Goal: Information Seeking & Learning: Learn about a topic

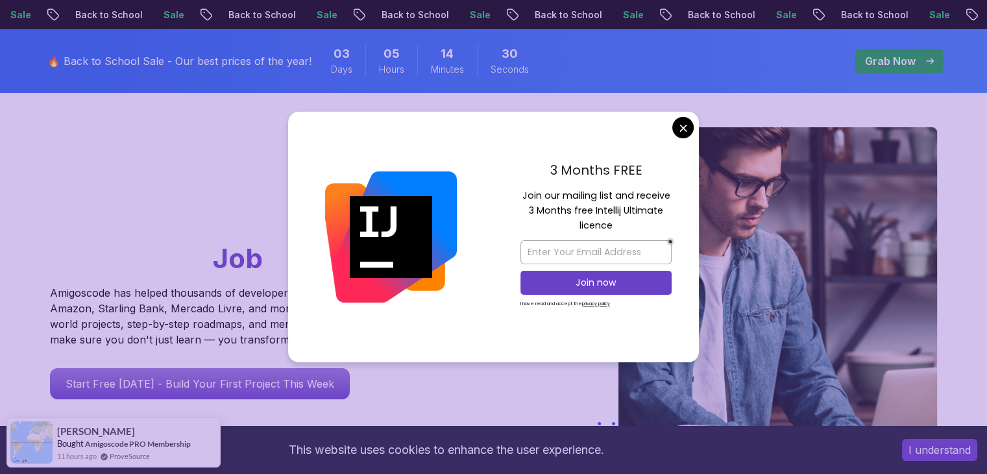
scroll to position [96, 0]
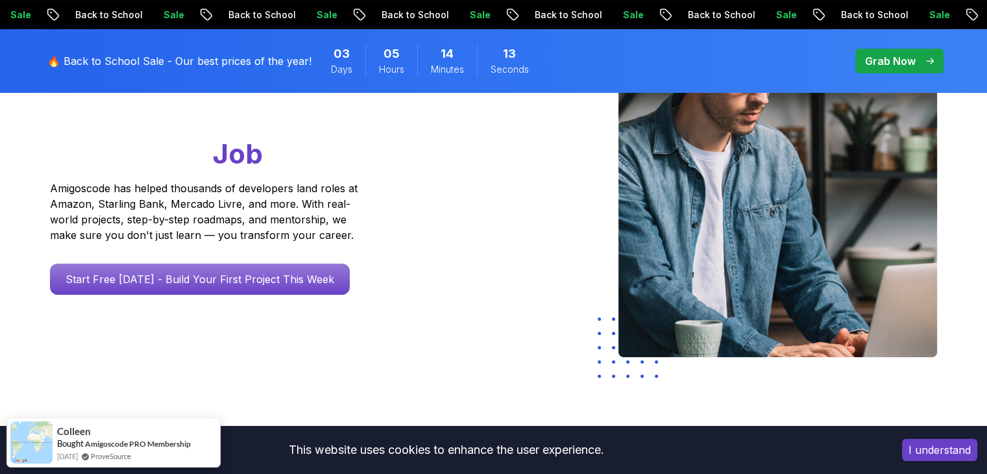
scroll to position [209, 0]
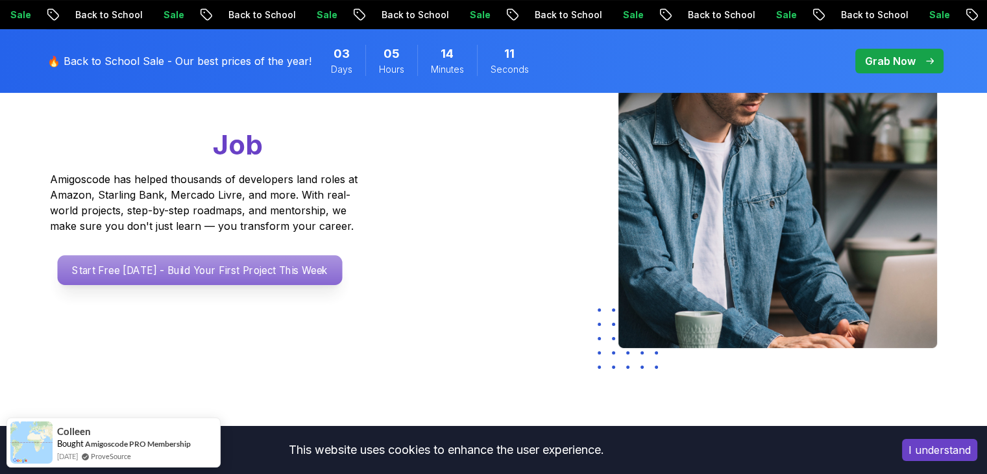
click at [306, 275] on p "Start Free Today - Build Your First Project This Week" at bounding box center [199, 270] width 285 height 30
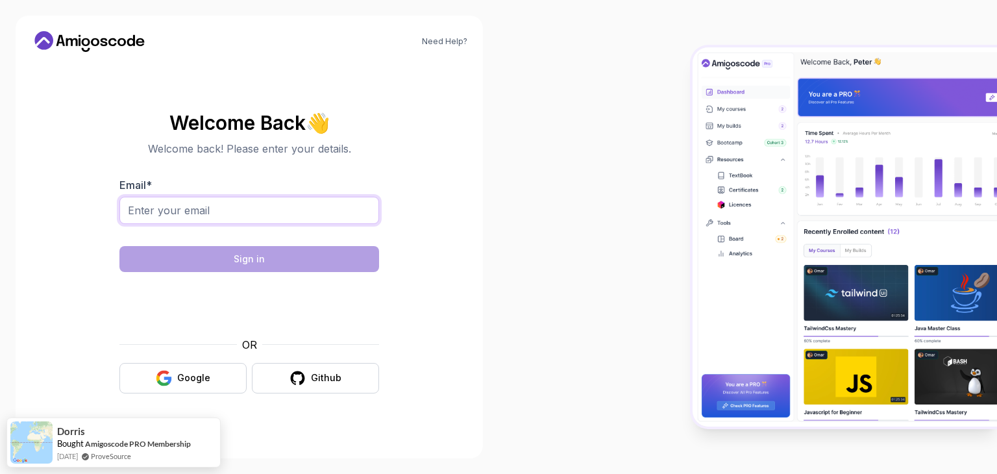
click at [319, 207] on input "Email *" at bounding box center [249, 210] width 260 height 27
type input "pravinpandey2006@gmail.com"
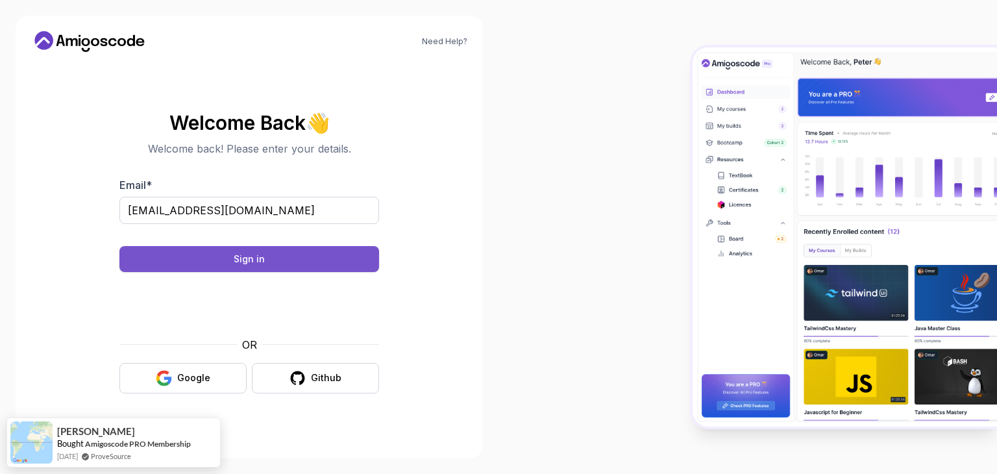
click at [287, 258] on button "Sign in" at bounding box center [249, 259] width 260 height 26
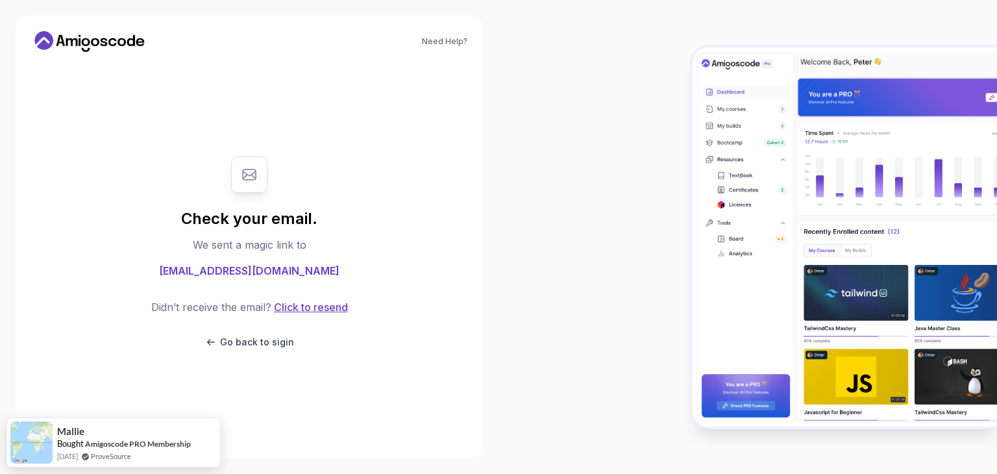
click at [301, 309] on button "Click to resend" at bounding box center [309, 307] width 77 height 16
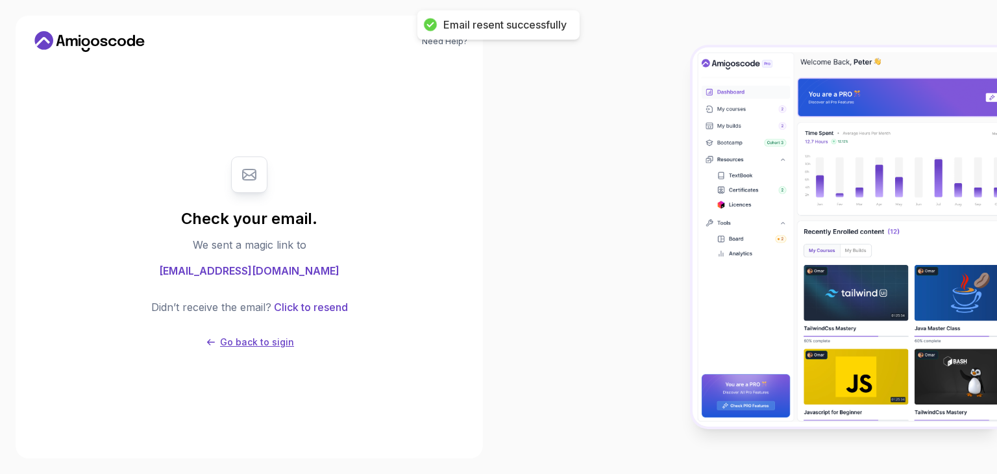
click at [239, 343] on p "Go back to sigin" at bounding box center [257, 341] width 74 height 13
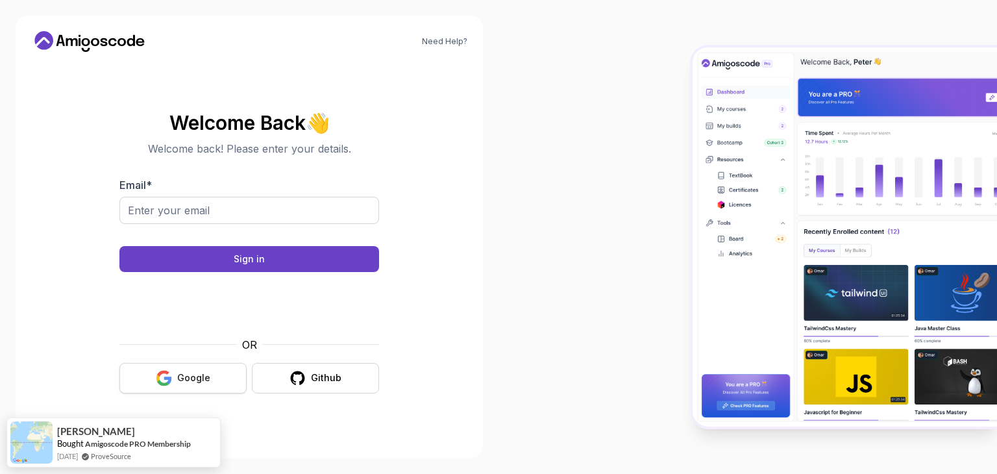
click at [210, 373] on button "Google" at bounding box center [182, 378] width 127 height 30
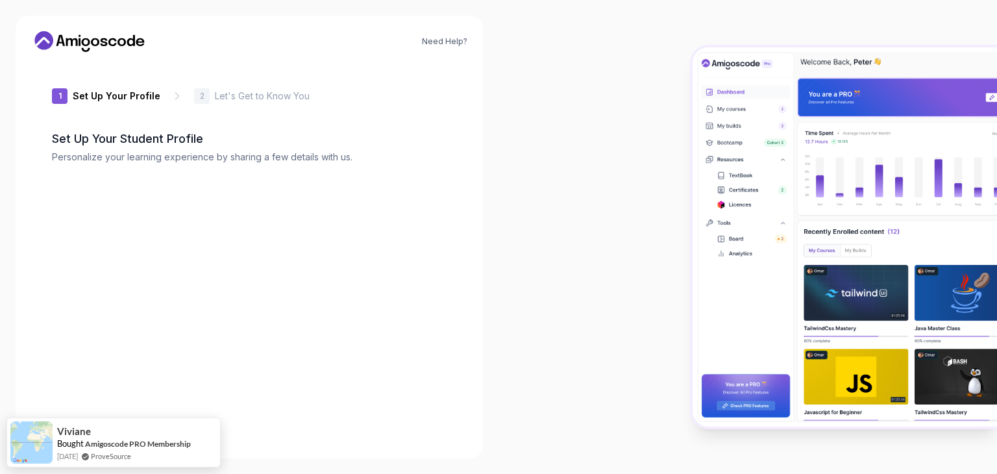
type input "silenteagle41f80"
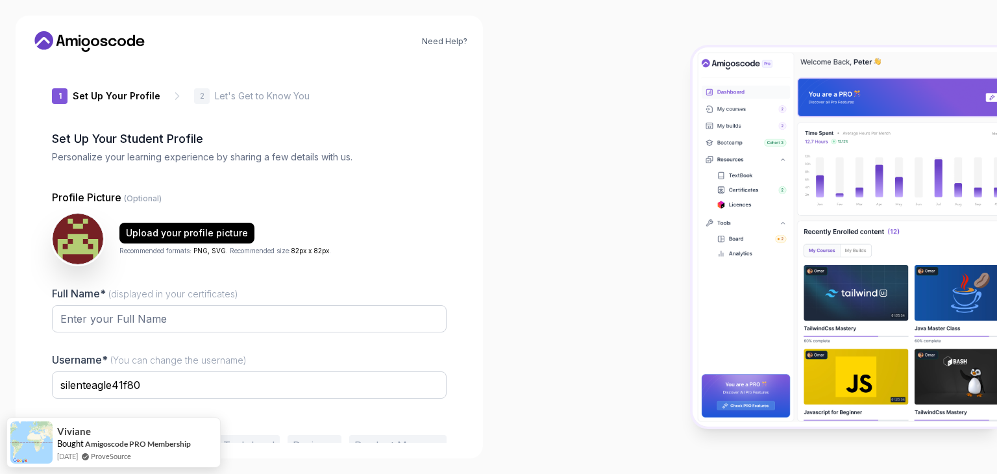
scroll to position [67, 0]
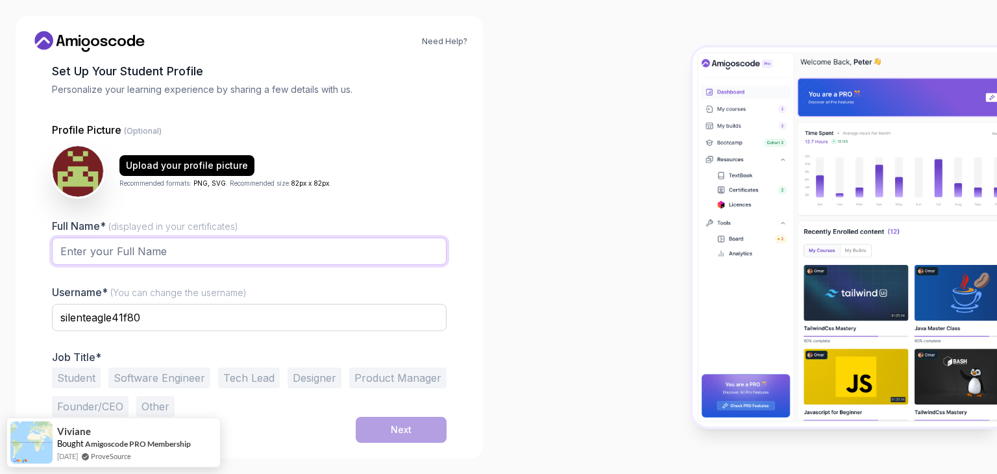
click at [176, 245] on input "Full Name* (displayed in your certificates)" at bounding box center [249, 250] width 395 height 27
type input "[PERSON_NAME]"
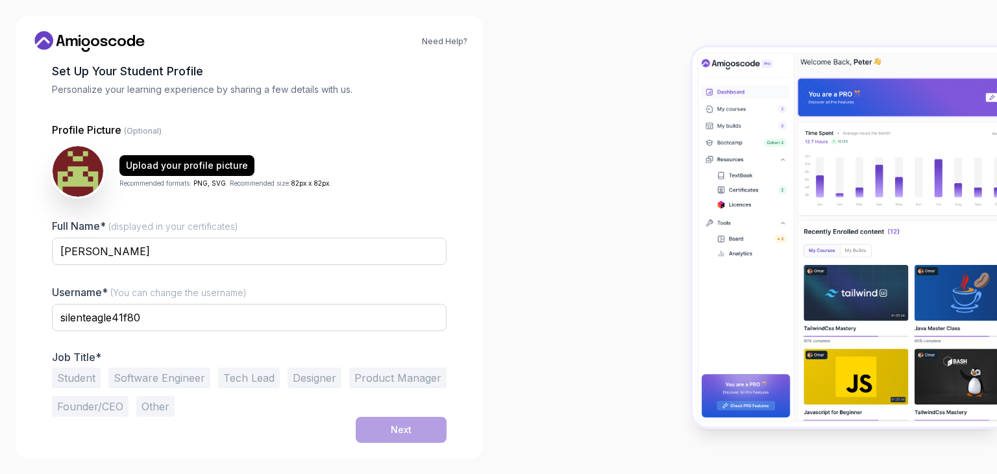
click at [83, 377] on button "Student" at bounding box center [76, 377] width 49 height 21
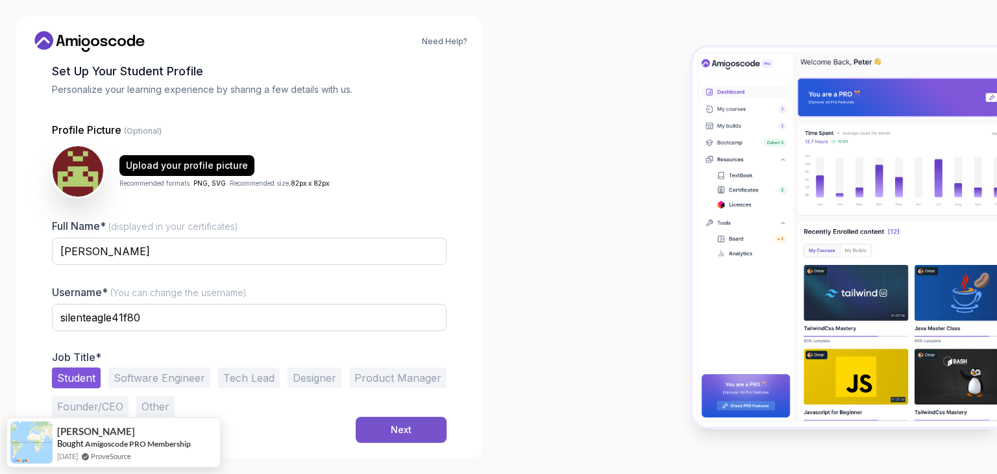
click at [410, 435] on div "Next" at bounding box center [401, 429] width 21 height 13
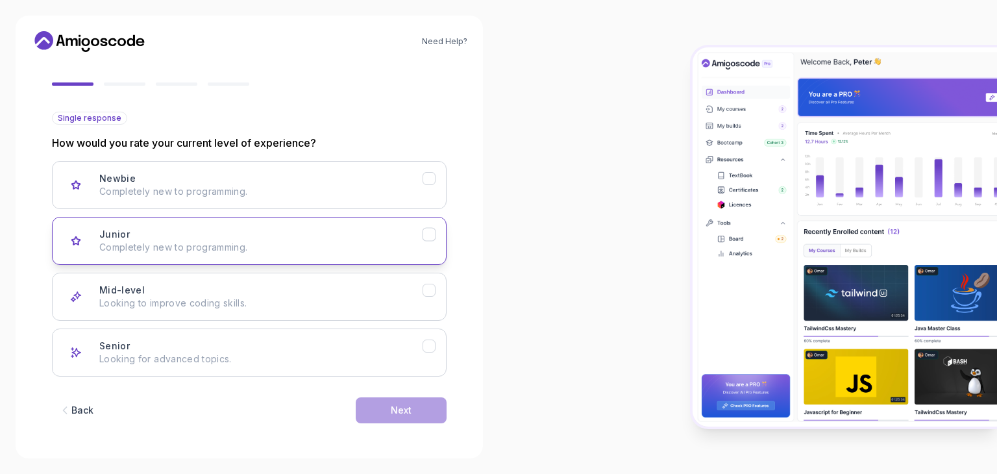
scroll to position [106, 0]
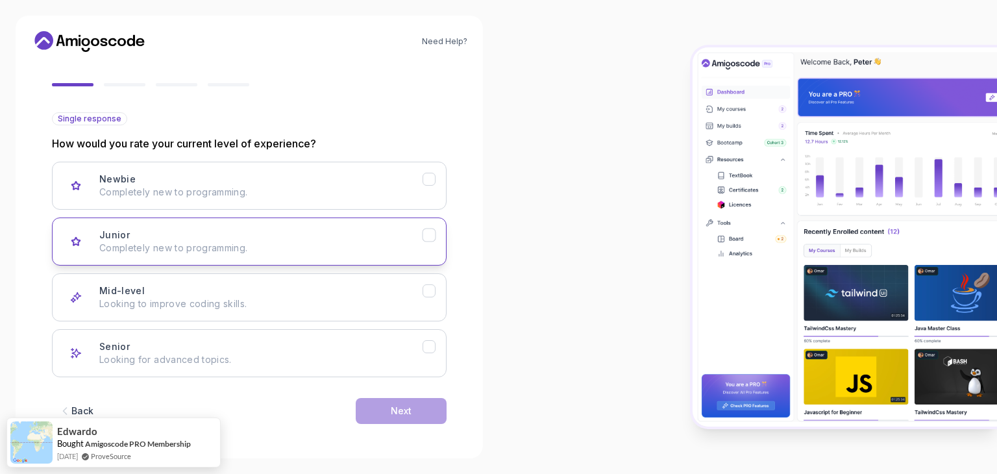
click at [299, 257] on button "Junior Completely new to programming." at bounding box center [249, 241] width 395 height 48
click at [398, 406] on div "Next" at bounding box center [401, 410] width 21 height 13
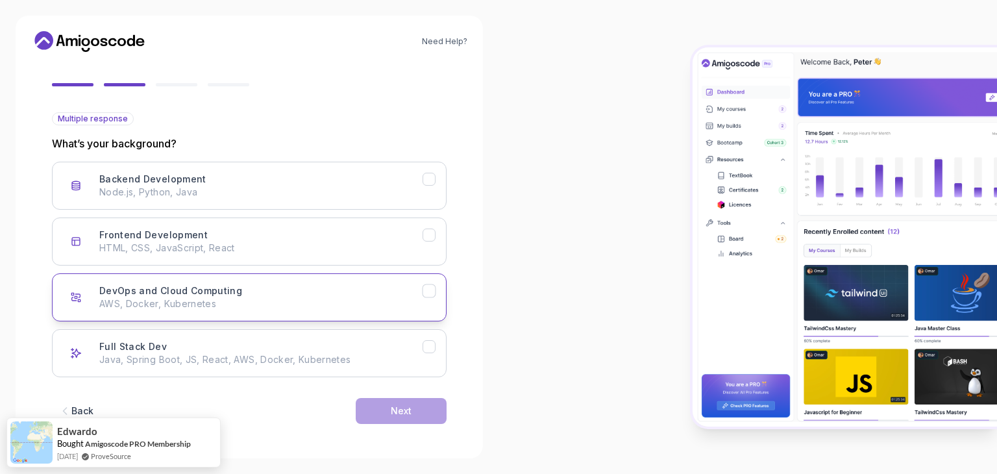
scroll to position [107, 0]
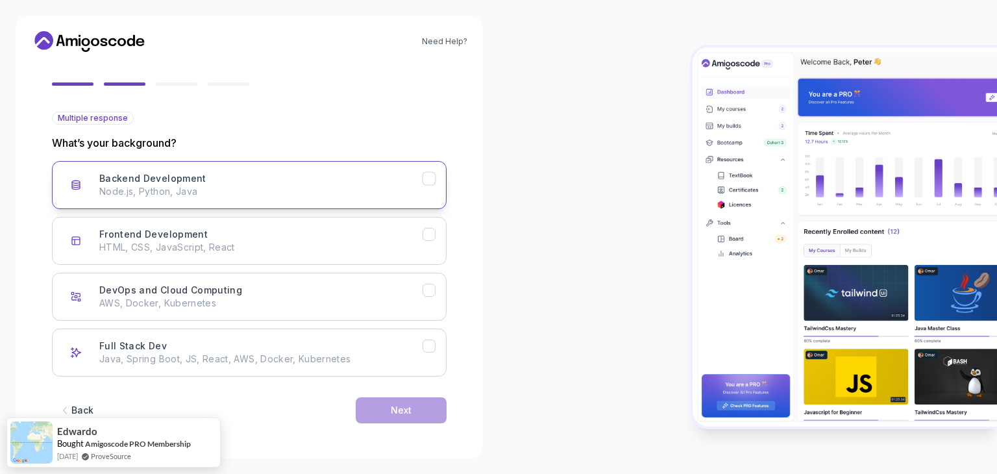
click at [280, 205] on button "Backend Development Node.js, Python, Java" at bounding box center [249, 185] width 395 height 48
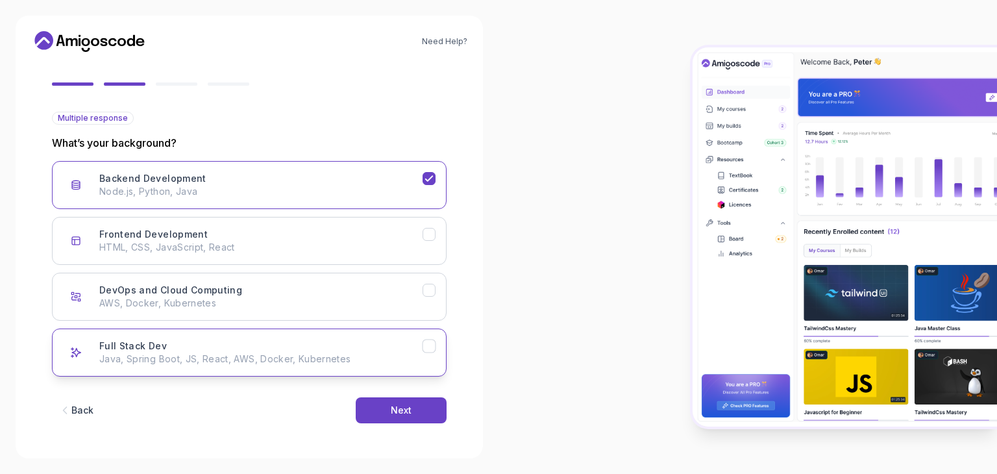
click at [354, 354] on p "Java, Spring Boot, JS, React, AWS, Docker, Kubernetes" at bounding box center [260, 358] width 323 height 13
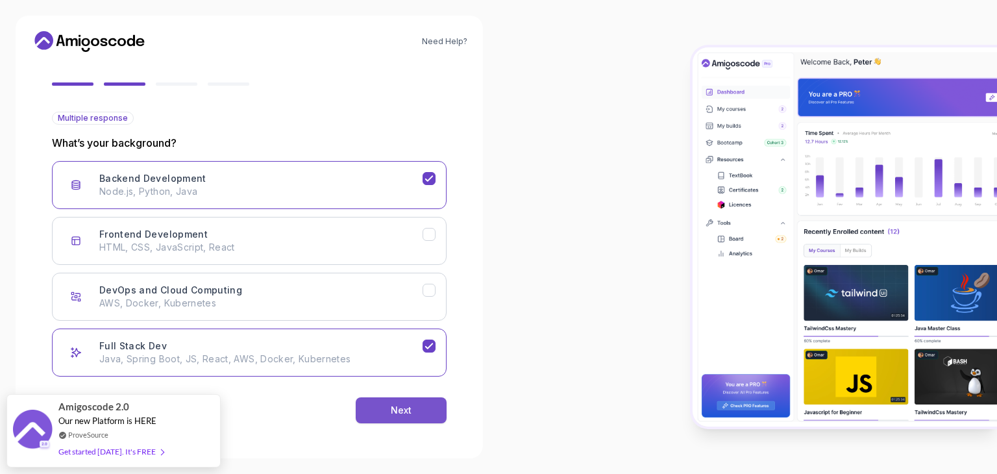
click at [397, 404] on div "Next" at bounding box center [401, 410] width 21 height 13
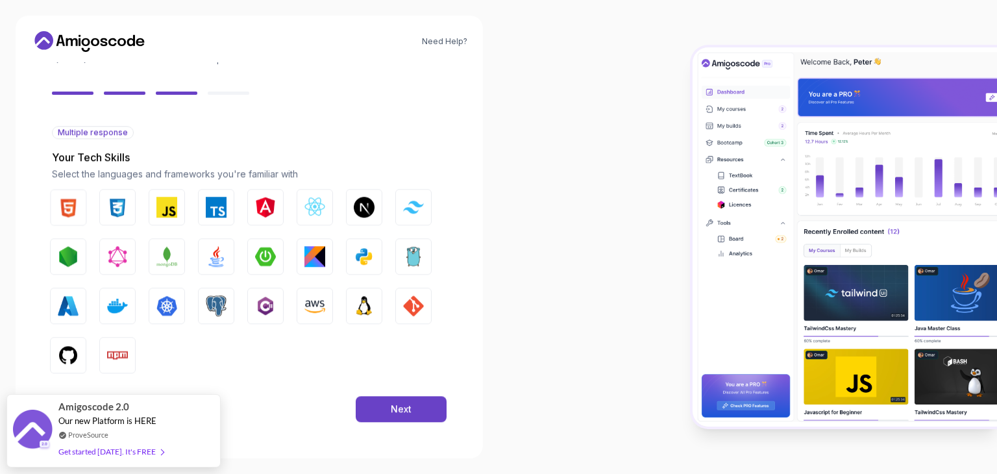
scroll to position [93, 0]
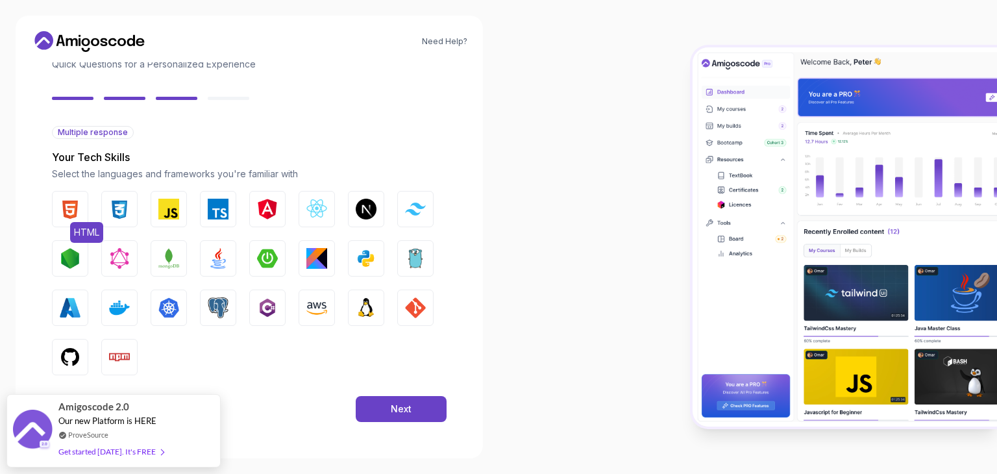
click at [73, 208] on img "button" at bounding box center [70, 209] width 21 height 21
click at [114, 210] on img "button" at bounding box center [119, 209] width 21 height 21
click at [168, 210] on img "button" at bounding box center [168, 209] width 21 height 21
click at [216, 268] on button "Java" at bounding box center [218, 258] width 36 height 36
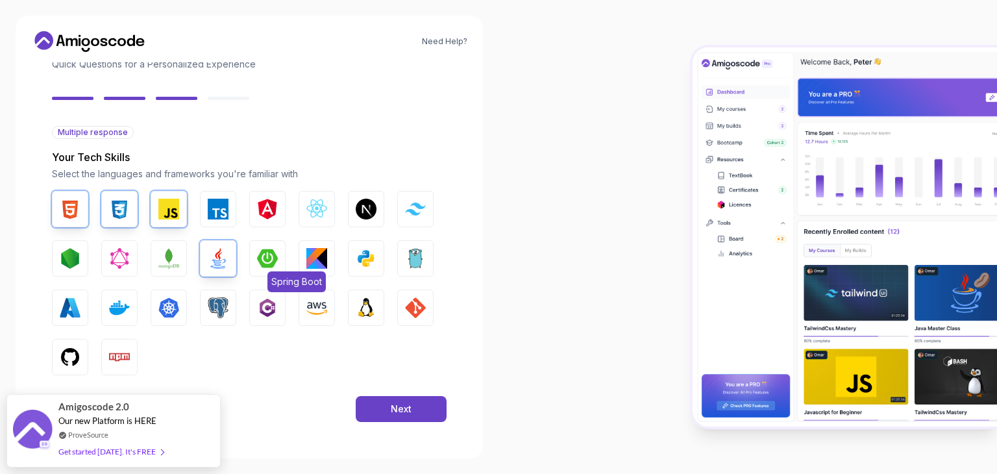
click at [275, 263] on img "button" at bounding box center [267, 258] width 21 height 21
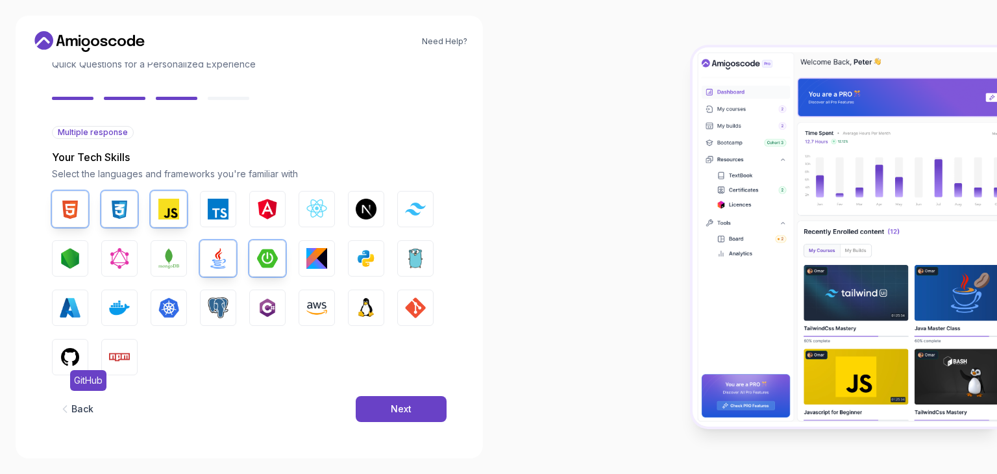
click at [80, 361] on img "button" at bounding box center [70, 357] width 21 height 21
click at [402, 307] on button "GIT" at bounding box center [415, 307] width 36 height 36
click at [226, 310] on img "button" at bounding box center [218, 307] width 21 height 21
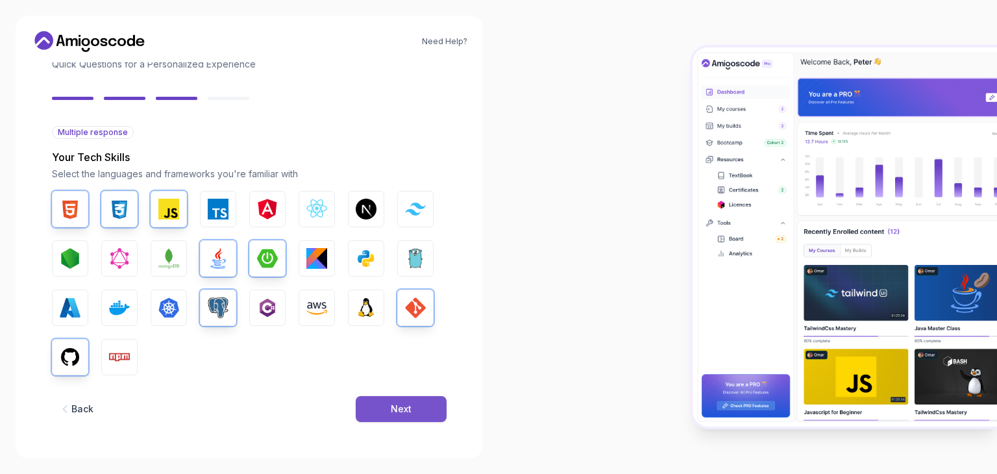
click at [387, 406] on button "Next" at bounding box center [401, 409] width 91 height 26
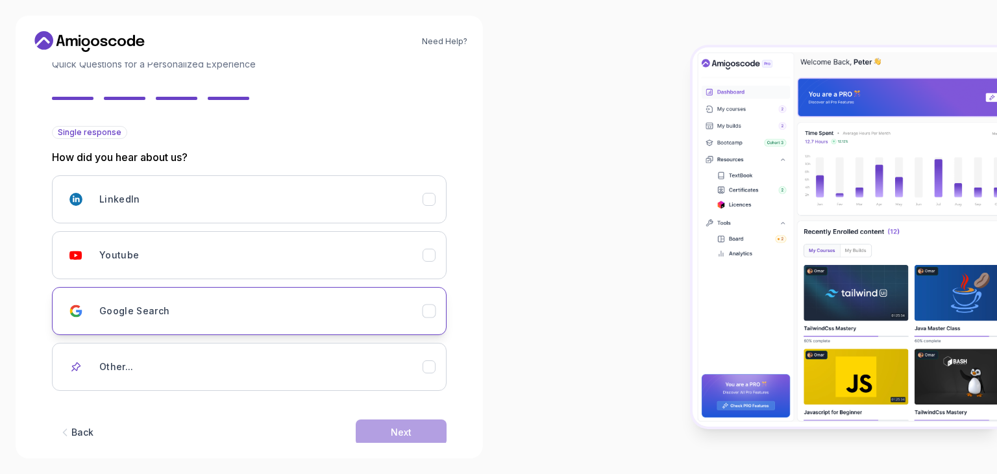
scroll to position [115, 0]
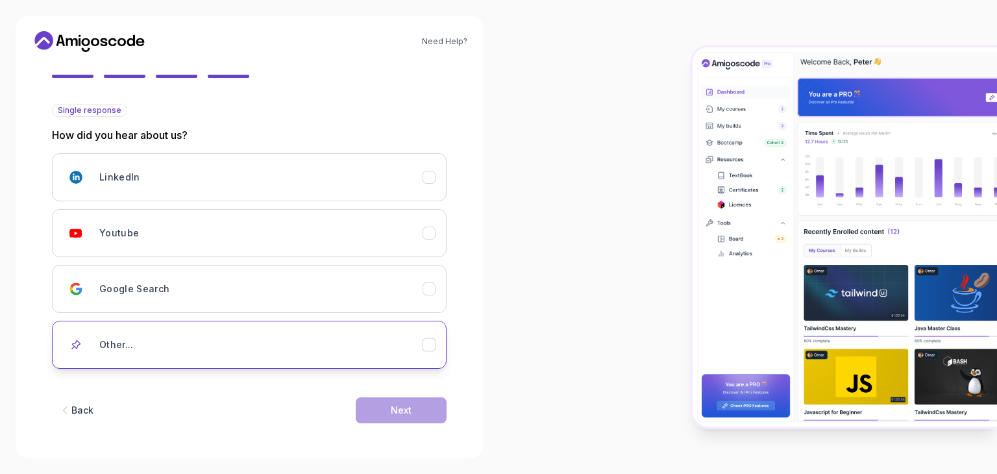
click at [249, 328] on button "Other..." at bounding box center [249, 345] width 395 height 48
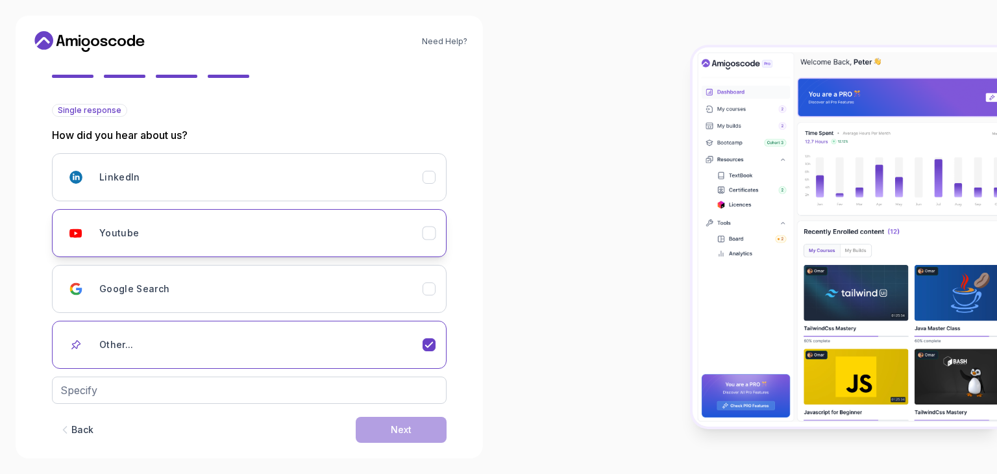
click at [238, 224] on div "Youtube" at bounding box center [260, 233] width 323 height 26
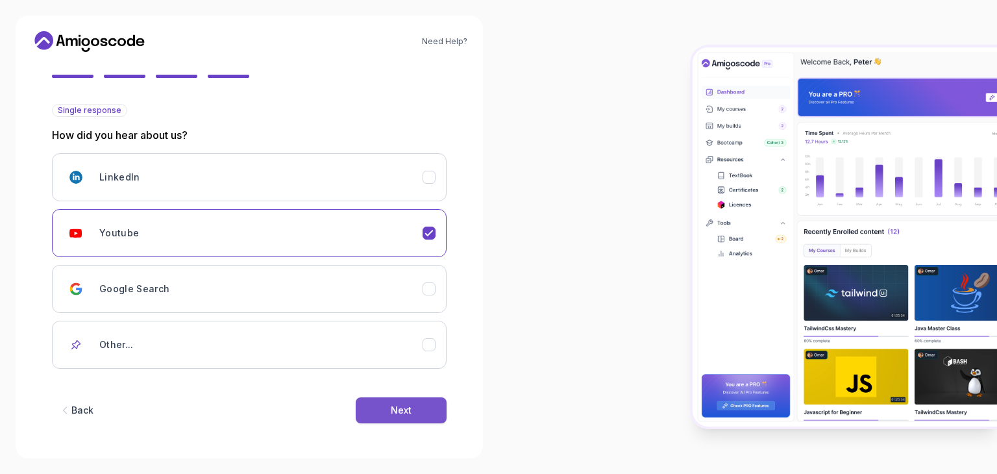
click at [409, 400] on button "Next" at bounding box center [401, 410] width 91 height 26
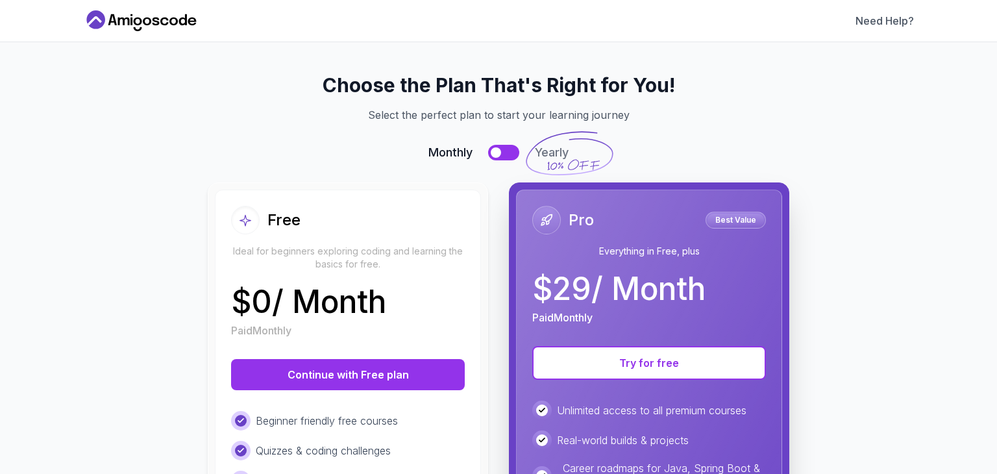
scroll to position [80, 0]
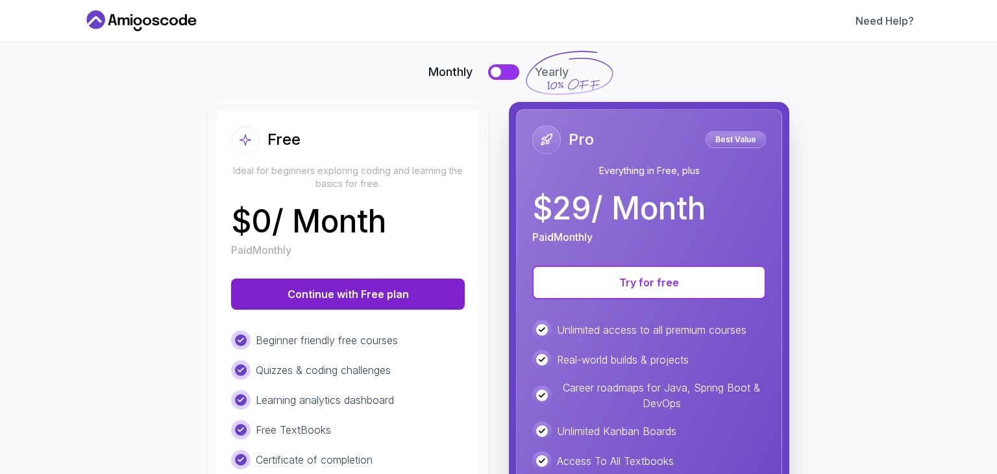
click at [409, 300] on button "Continue with Free plan" at bounding box center [348, 293] width 234 height 31
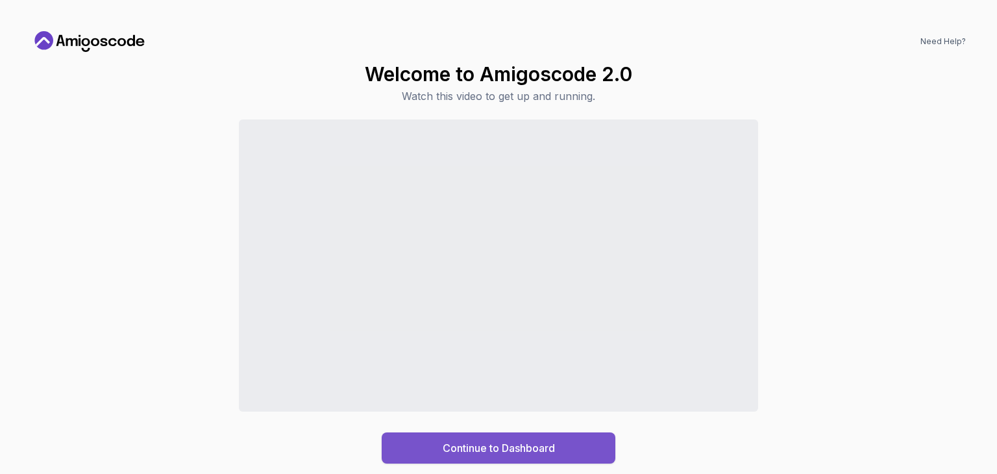
click at [557, 447] on button "Continue to Dashboard" at bounding box center [499, 447] width 234 height 31
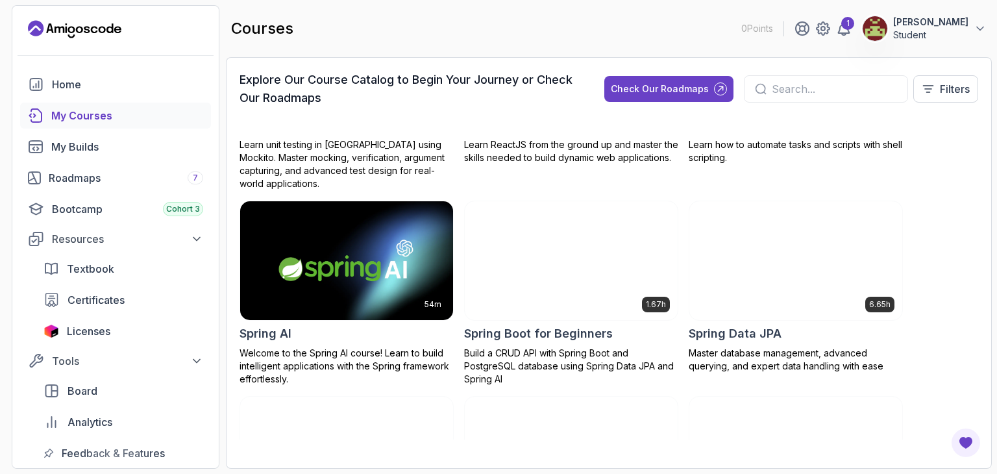
scroll to position [2353, 0]
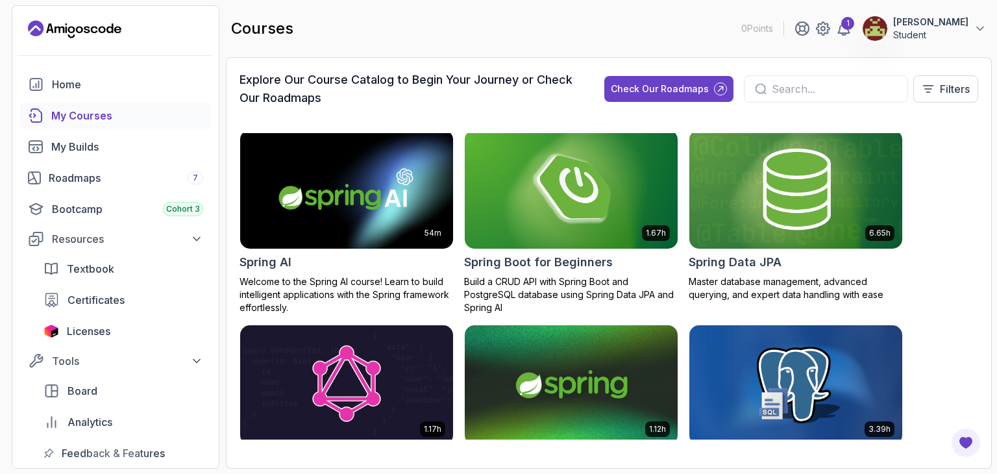
click at [104, 159] on div "Home My Courses My Builds Roadmaps 7 Bootcamp Cohort 3 Resources Textbook Certi…" at bounding box center [115, 268] width 191 height 395
click at [104, 151] on div "My Builds" at bounding box center [127, 147] width 152 height 16
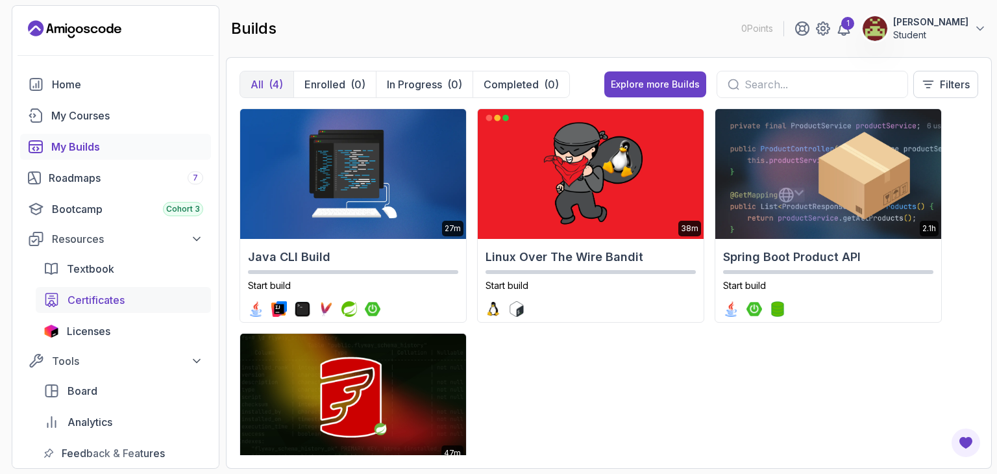
click at [109, 302] on span "Certificates" at bounding box center [95, 300] width 57 height 16
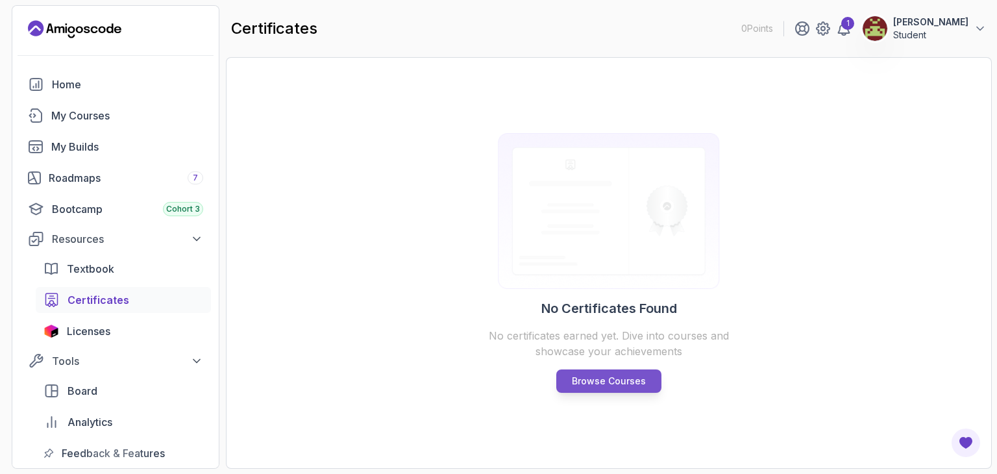
click at [585, 386] on p "Browse Courses" at bounding box center [609, 380] width 74 height 13
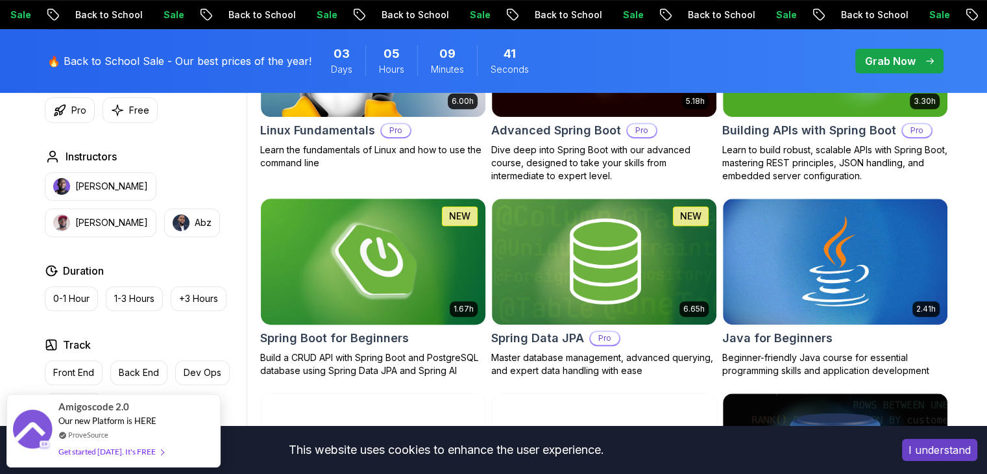
scroll to position [540, 0]
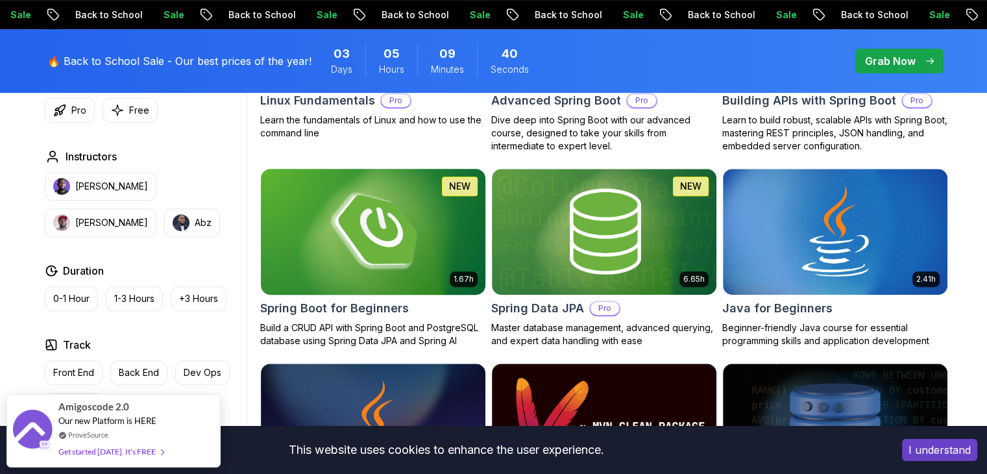
click at [376, 282] on img at bounding box center [373, 231] width 236 height 132
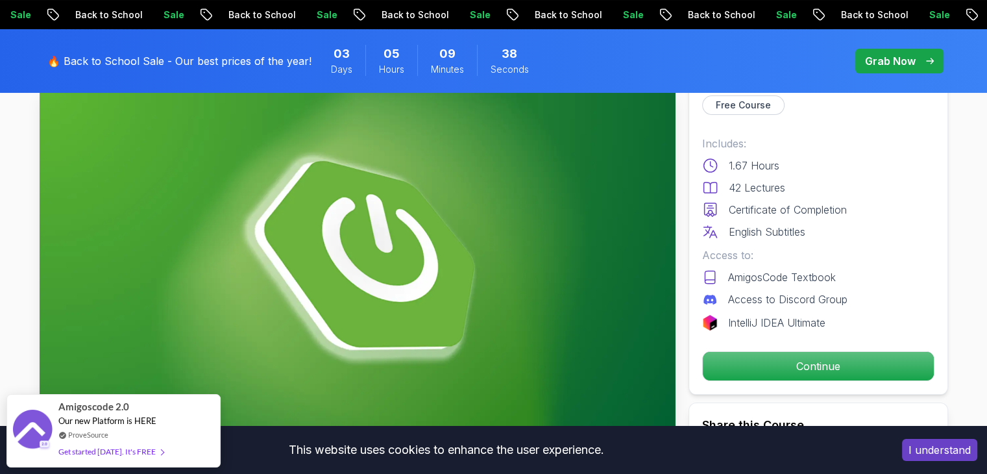
scroll to position [91, 0]
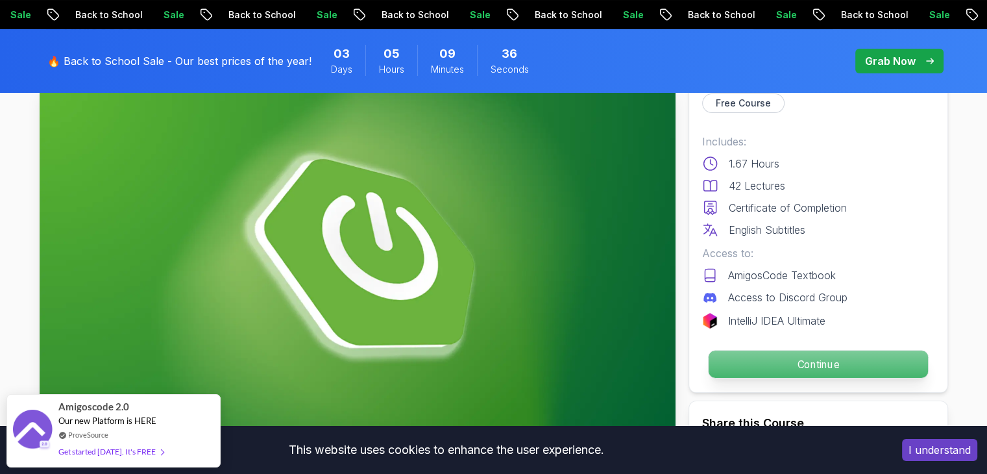
click at [796, 368] on p "Continue" at bounding box center [817, 363] width 219 height 27
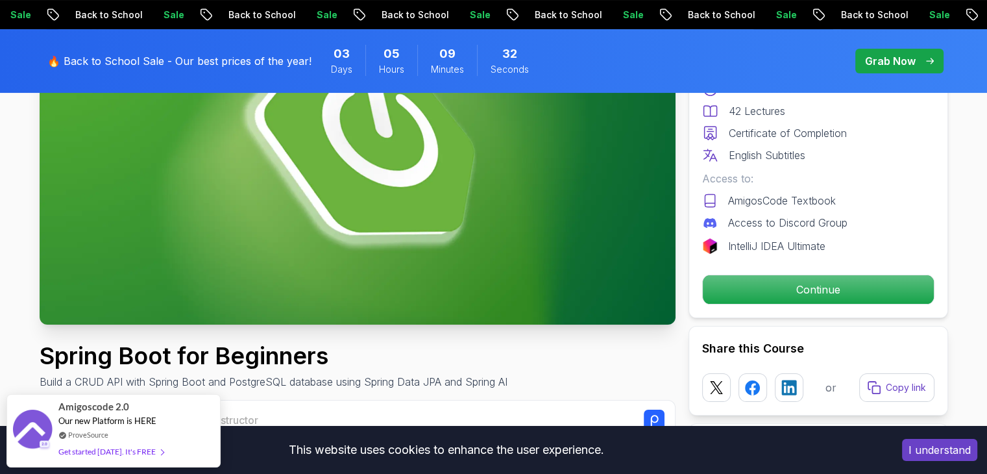
scroll to position [236, 0]
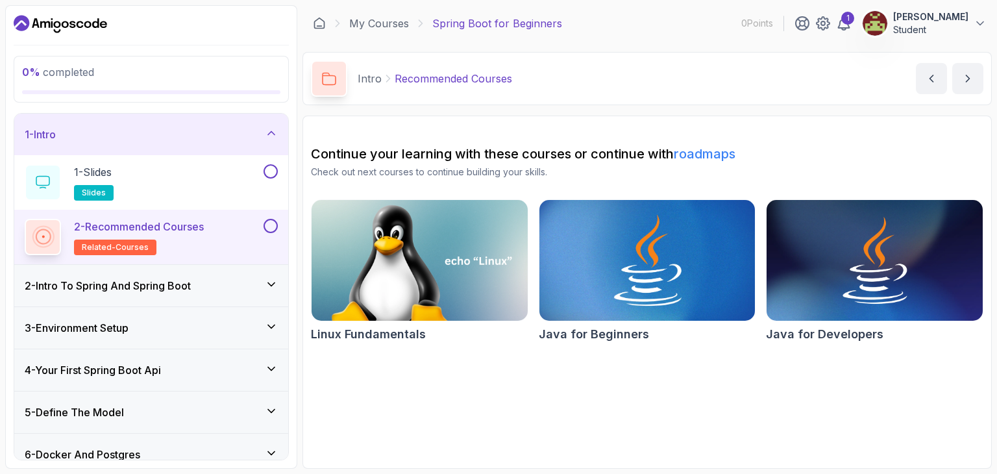
click at [666, 304] on img at bounding box center [646, 260] width 226 height 127
click at [249, 189] on div "1 - Slides slides" at bounding box center [143, 182] width 236 height 36
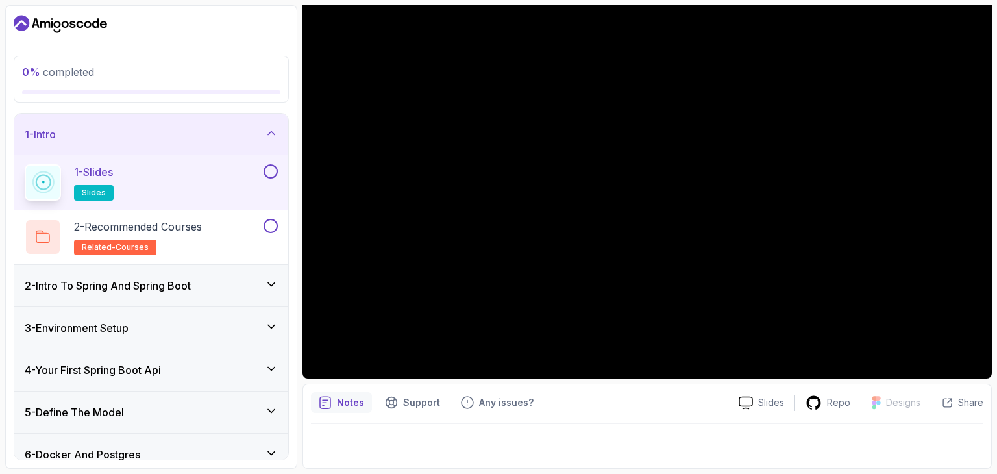
scroll to position [122, 0]
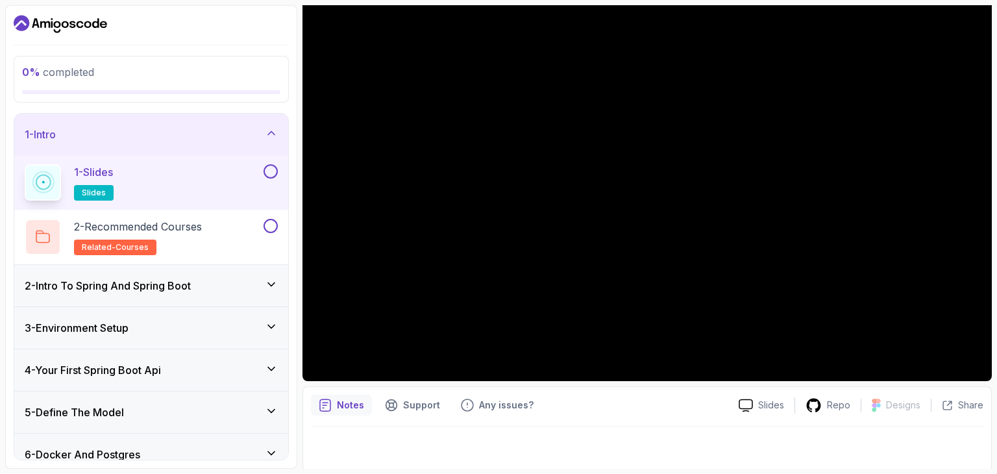
click at [238, 183] on div "1 - Slides slides" at bounding box center [143, 182] width 236 height 36
click at [265, 223] on button at bounding box center [270, 226] width 14 height 14
click at [265, 223] on icon at bounding box center [271, 225] width 12 height 13
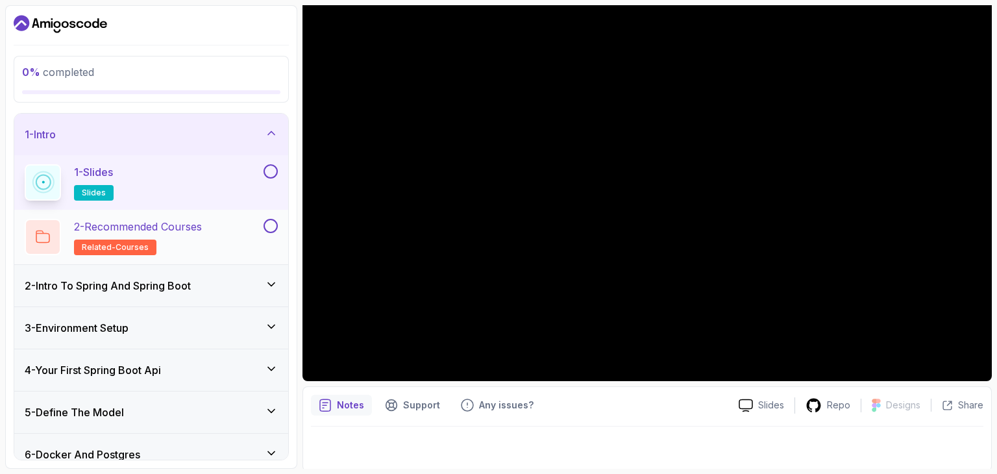
click at [267, 221] on button at bounding box center [270, 226] width 14 height 14
click at [113, 244] on span "related-courses" at bounding box center [115, 247] width 67 height 10
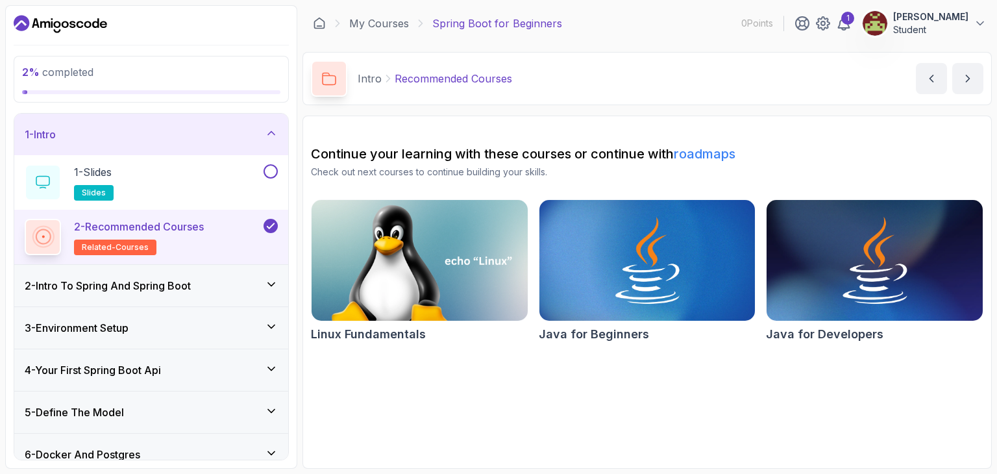
click at [167, 234] on h2 "2 - Recommended Courses related-courses" at bounding box center [139, 237] width 130 height 36
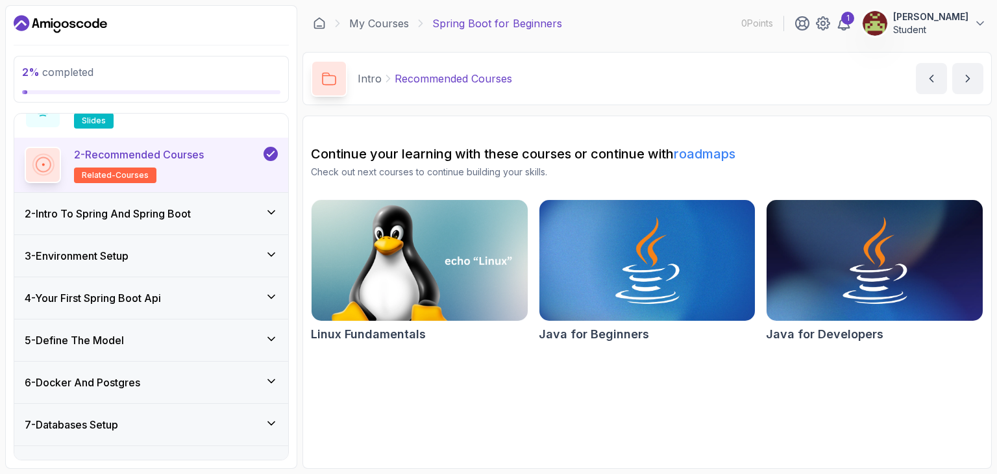
scroll to position [73, 0]
click at [178, 211] on h3 "2 - Intro To Spring And Spring Boot" at bounding box center [108, 213] width 166 height 16
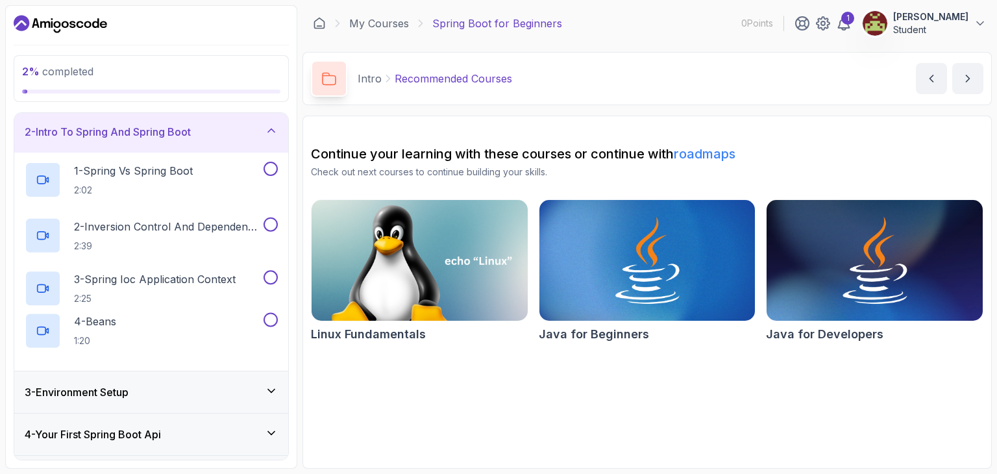
scroll to position [43, 0]
click at [215, 186] on div "1 - Spring Vs Spring Boot 2:02" at bounding box center [143, 180] width 236 height 36
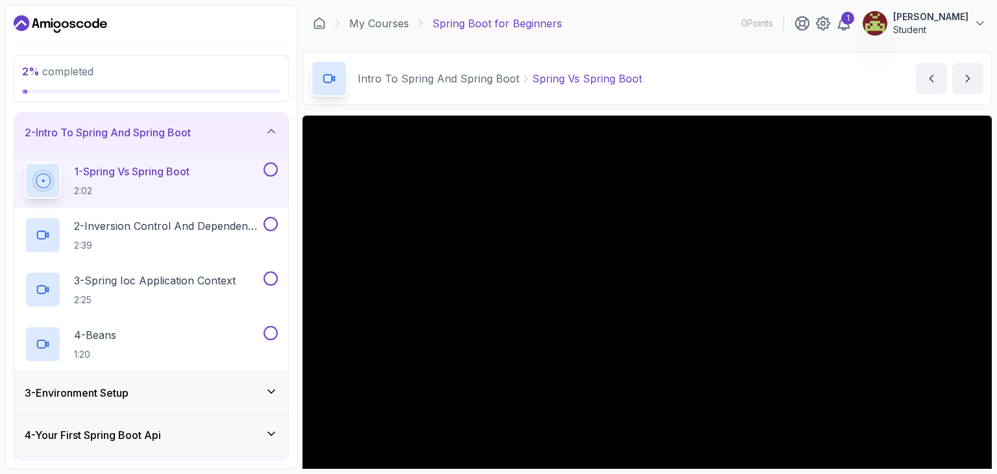
click at [579, 78] on p "Spring Vs Spring Boot" at bounding box center [587, 79] width 110 height 16
click at [410, 71] on p "Intro To Spring And Spring Boot" at bounding box center [439, 79] width 162 height 16
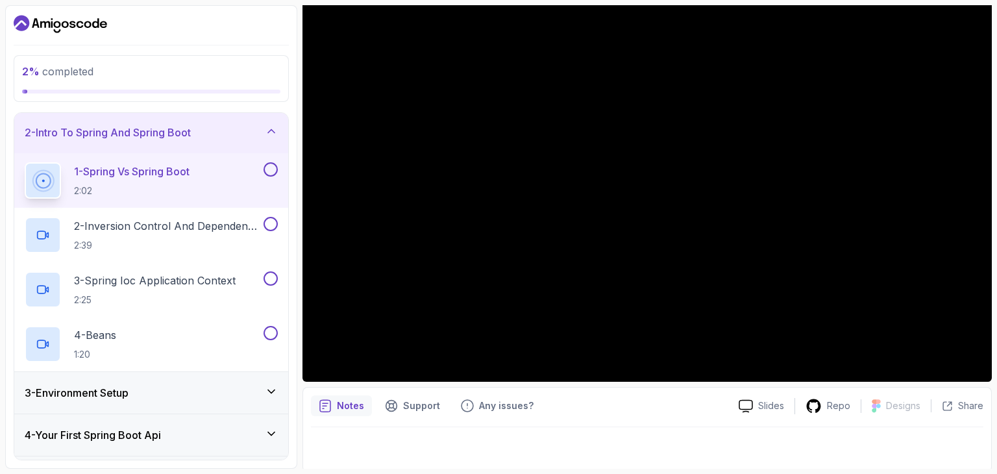
scroll to position [121, 0]
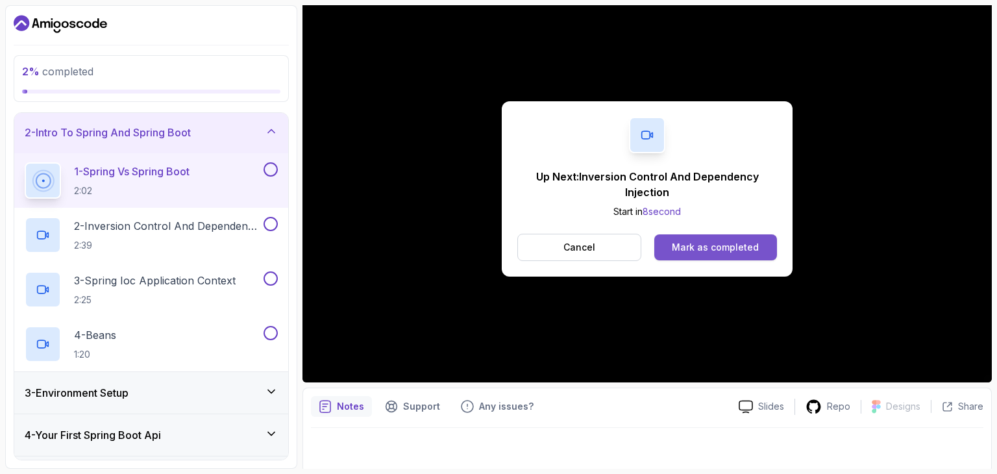
click at [675, 247] on div "Mark as completed" at bounding box center [715, 247] width 87 height 13
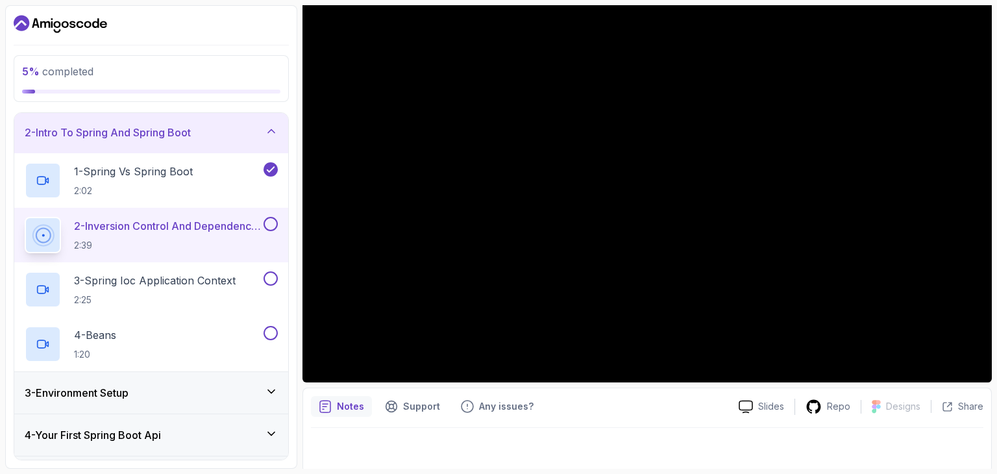
click at [269, 225] on button at bounding box center [270, 224] width 14 height 14
click at [270, 278] on button at bounding box center [270, 278] width 14 height 14
click at [271, 330] on button at bounding box center [270, 333] width 14 height 14
click at [183, 335] on div "4 - Beans 1:20" at bounding box center [143, 344] width 236 height 36
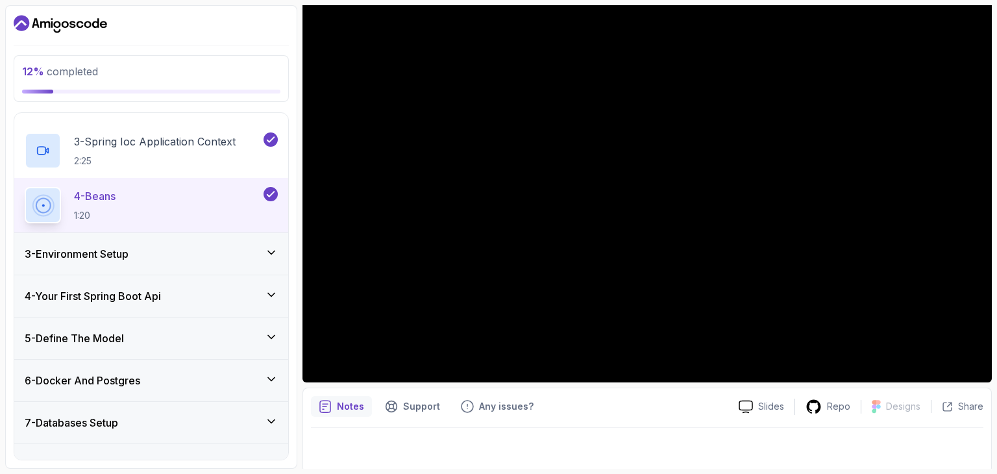
scroll to position [182, 0]
click at [271, 250] on icon at bounding box center [271, 253] width 13 height 13
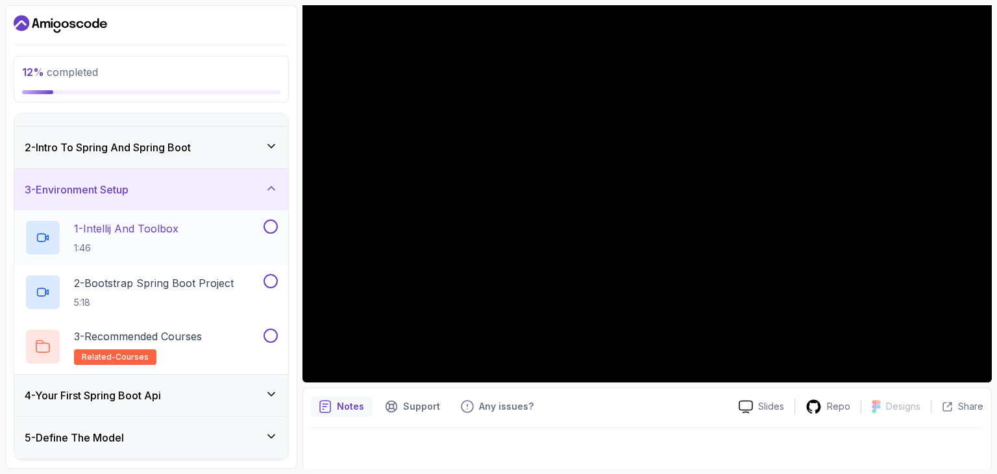
scroll to position [23, 0]
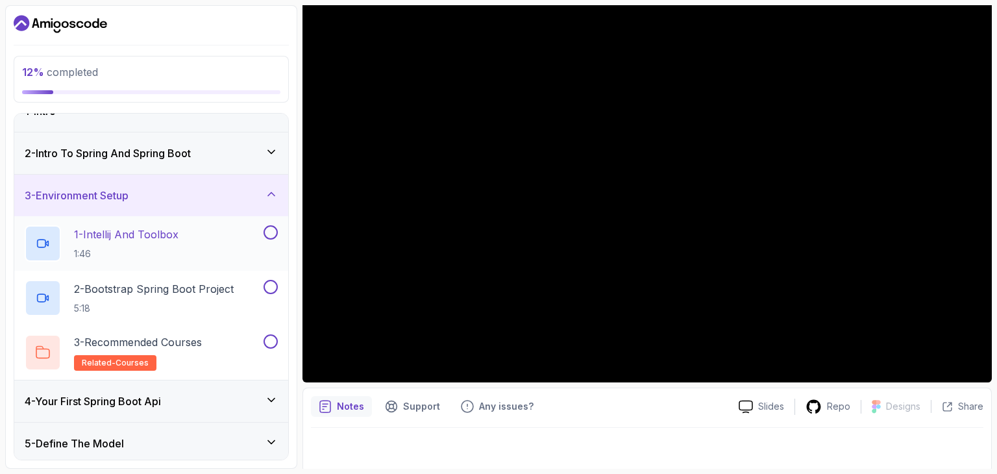
click at [192, 245] on div "1 - Intellij And Toolbox 1:46" at bounding box center [143, 243] width 236 height 36
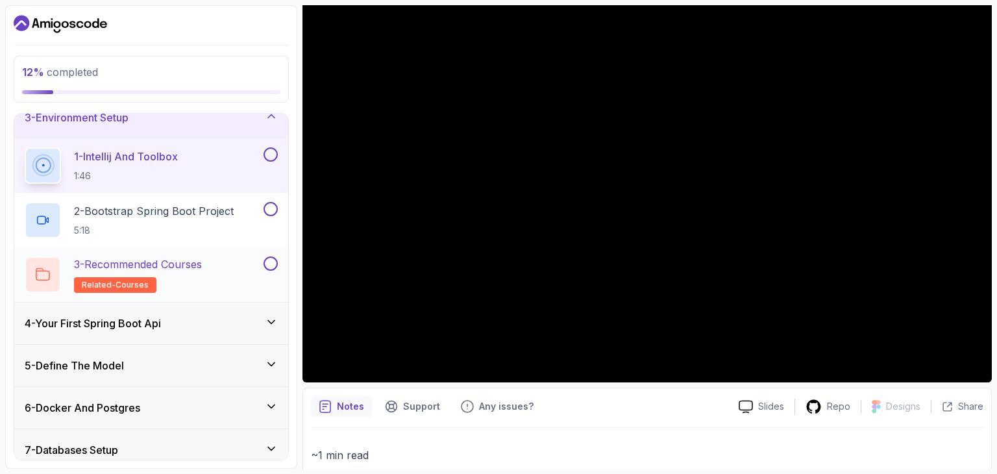
scroll to position [104, 0]
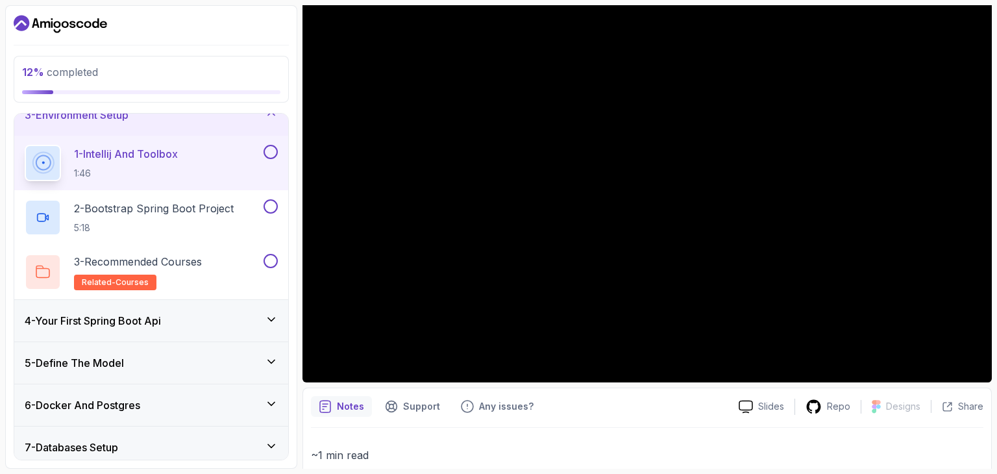
click at [192, 310] on div "4 - Your First Spring Boot Api" at bounding box center [151, 321] width 274 height 42
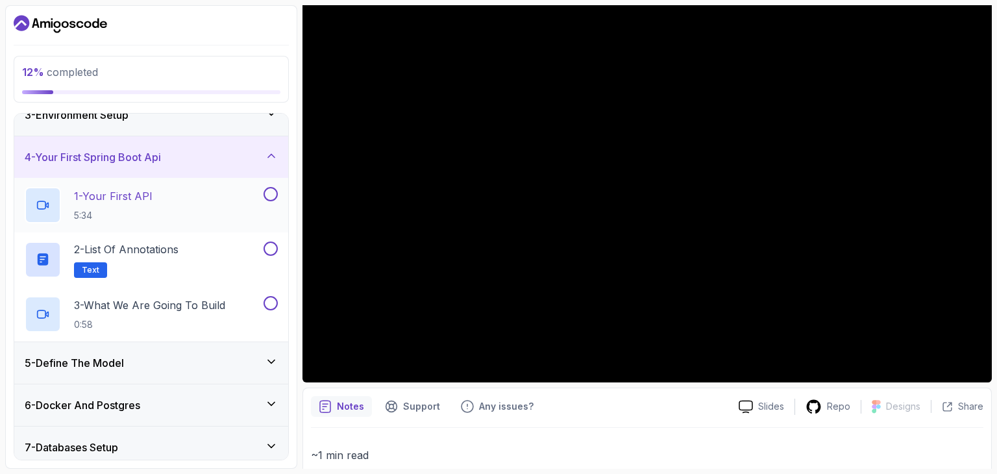
click at [198, 201] on div "1 - Your First API 5:34" at bounding box center [143, 205] width 236 height 36
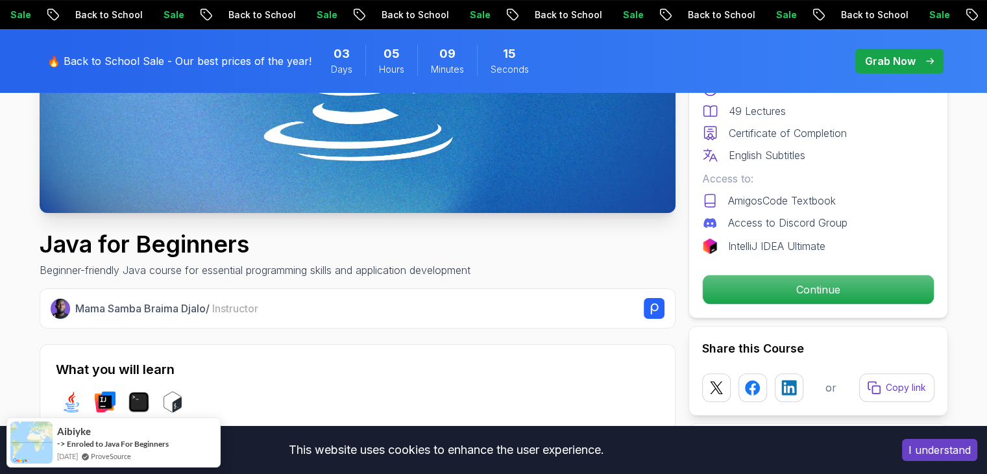
scroll to position [337, 0]
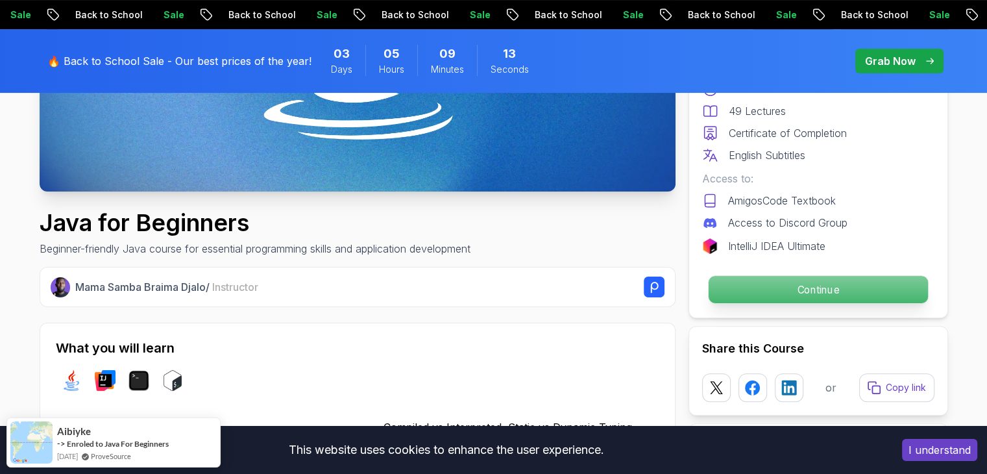
click at [737, 300] on p "Continue" at bounding box center [817, 289] width 219 height 27
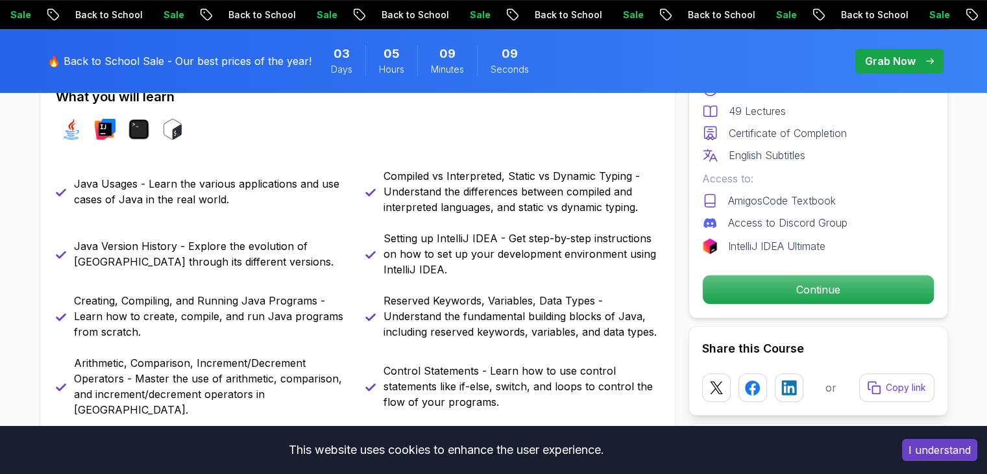
scroll to position [613, 0]
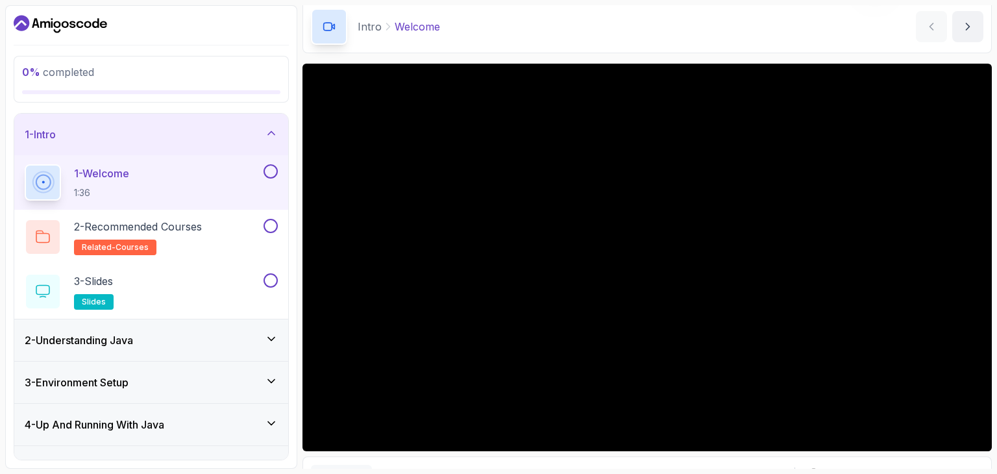
scroll to position [51, 0]
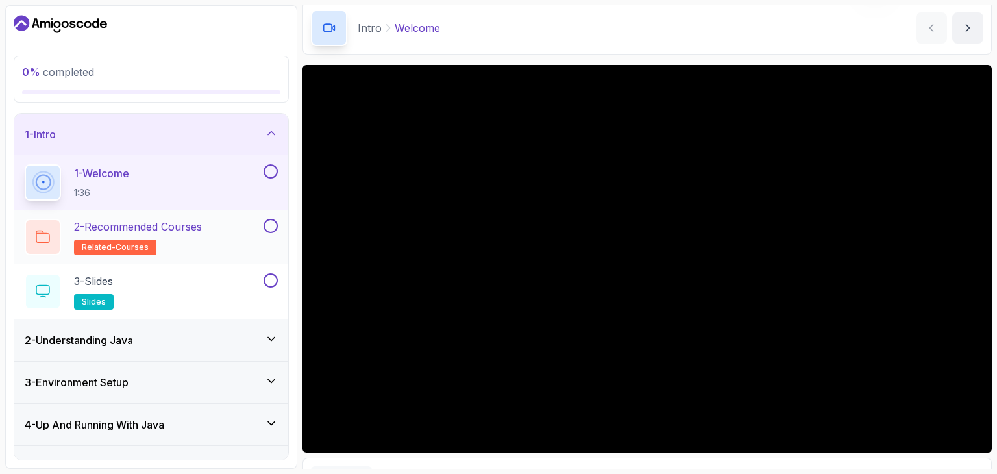
click at [248, 230] on div "2 - Recommended Courses related-courses" at bounding box center [143, 237] width 236 height 36
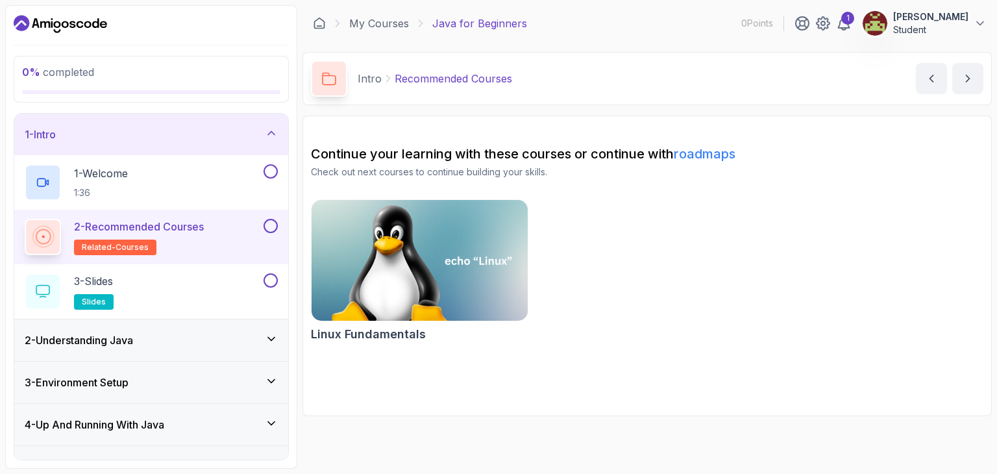
click at [248, 230] on div "2 - Recommended Courses related-courses" at bounding box center [143, 237] width 236 height 36
click at [148, 284] on div "3 - Slides slides" at bounding box center [143, 291] width 236 height 36
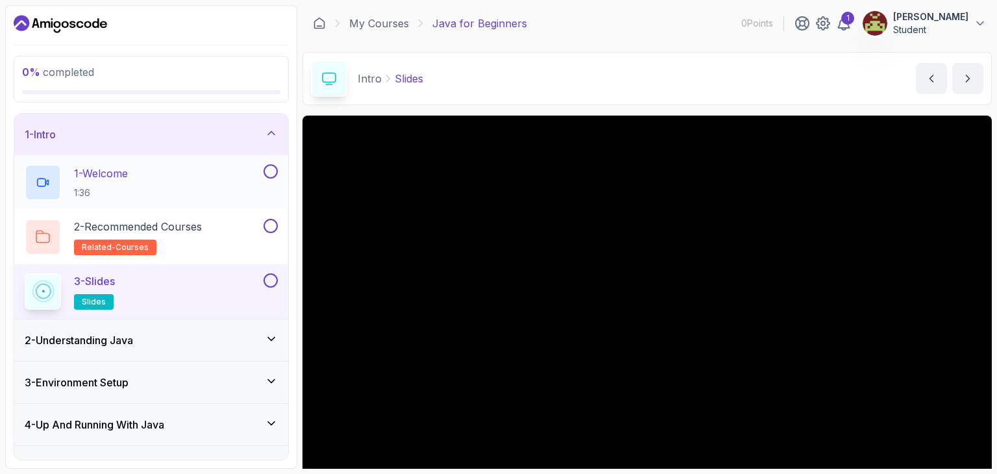
click at [142, 188] on div "1 - Welcome 1:36" at bounding box center [143, 182] width 236 height 36
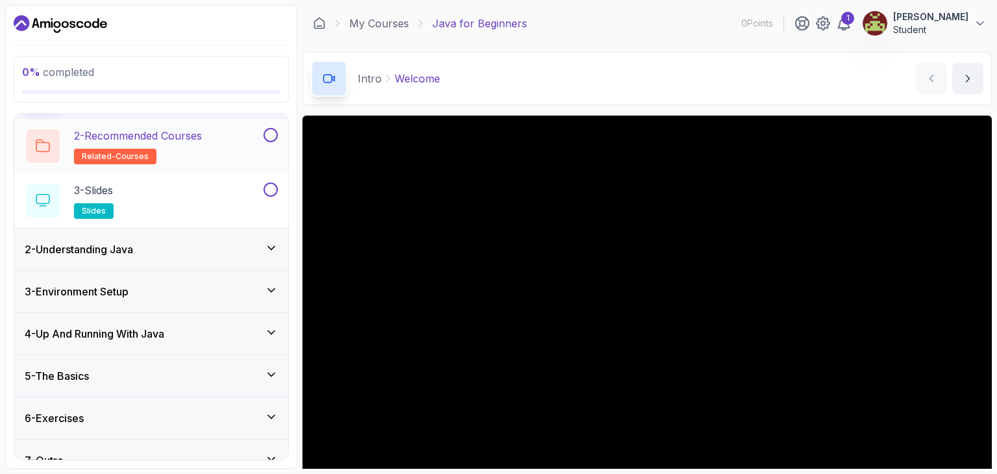
scroll to position [93, 0]
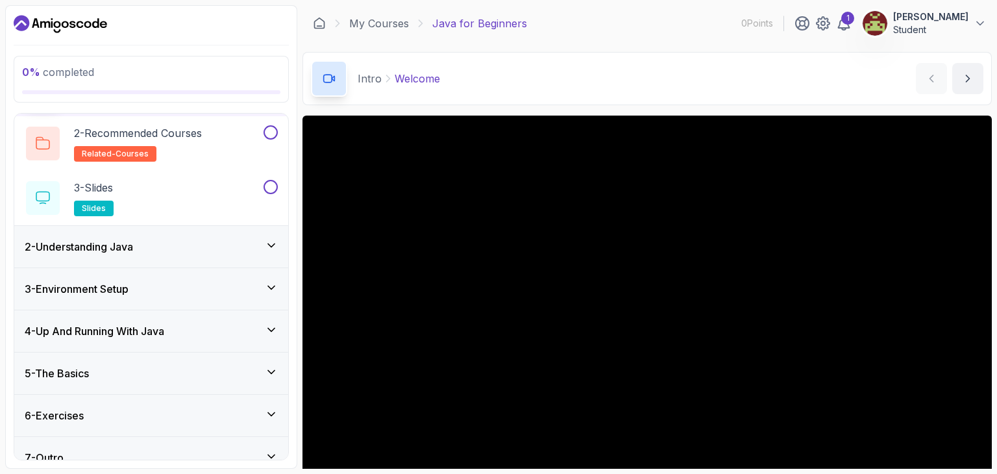
click at [186, 247] on div "2 - Understanding Java" at bounding box center [151, 247] width 253 height 16
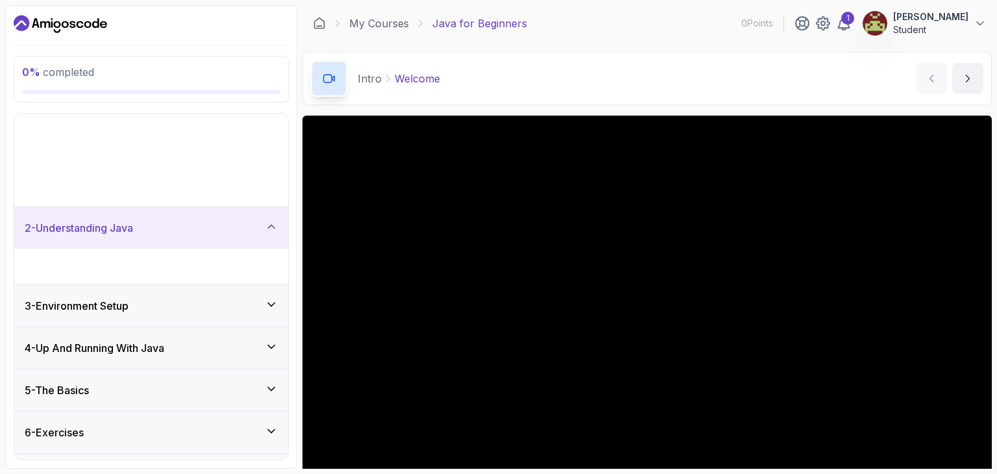
scroll to position [0, 0]
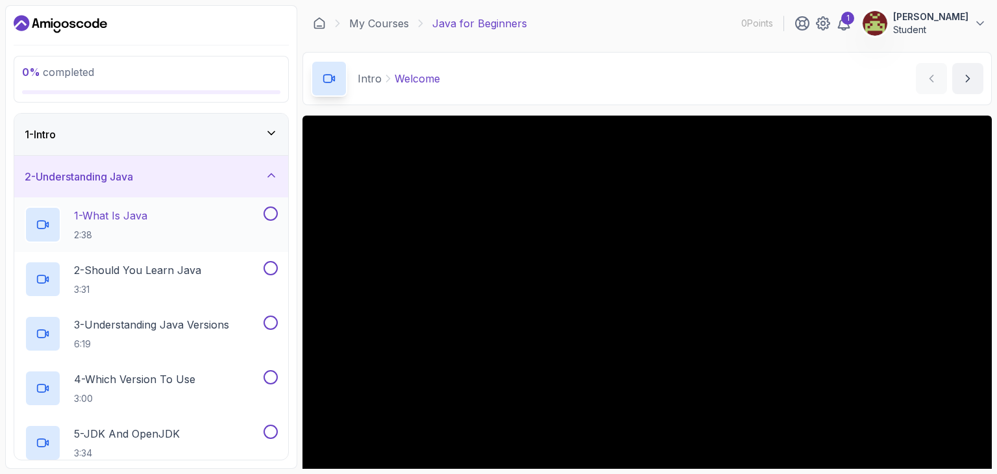
click at [187, 234] on div "1 - What Is Java 2:38" at bounding box center [143, 224] width 236 height 36
